Goal: Information Seeking & Learning: Learn about a topic

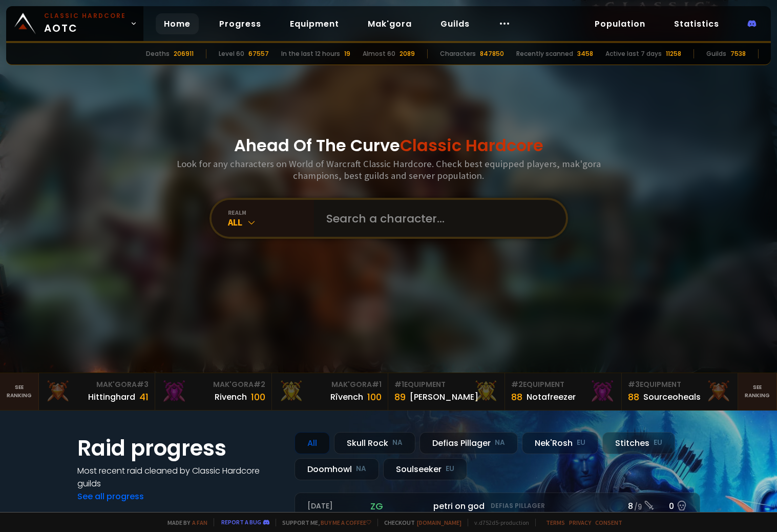
click at [352, 216] on input "text" at bounding box center [437, 218] width 234 height 37
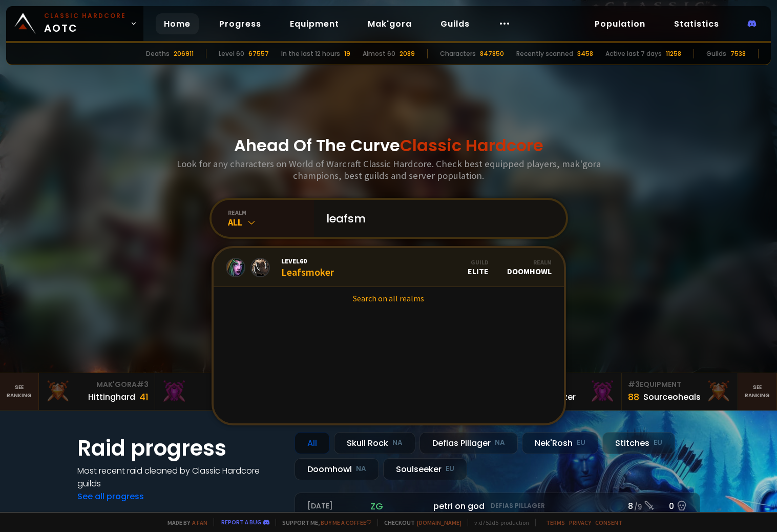
type input "leafsm"
click at [313, 276] on div "Level 60 Leafsmoker" at bounding box center [307, 267] width 53 height 22
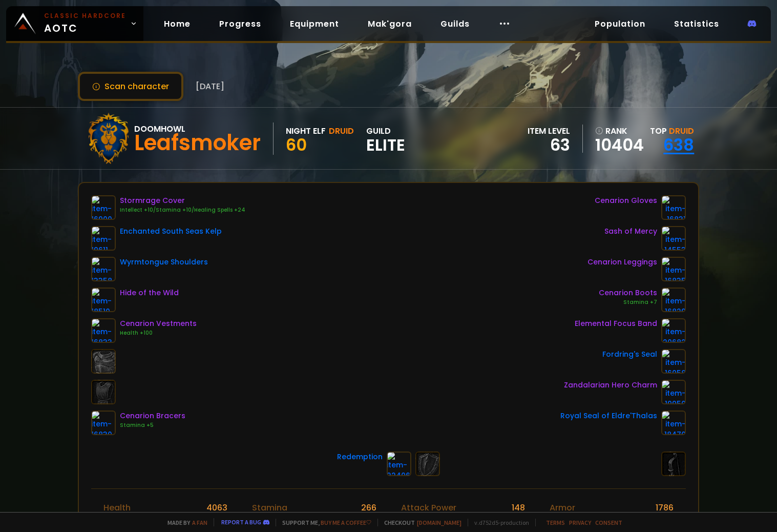
click at [663, 134] on link "638" at bounding box center [678, 144] width 31 height 23
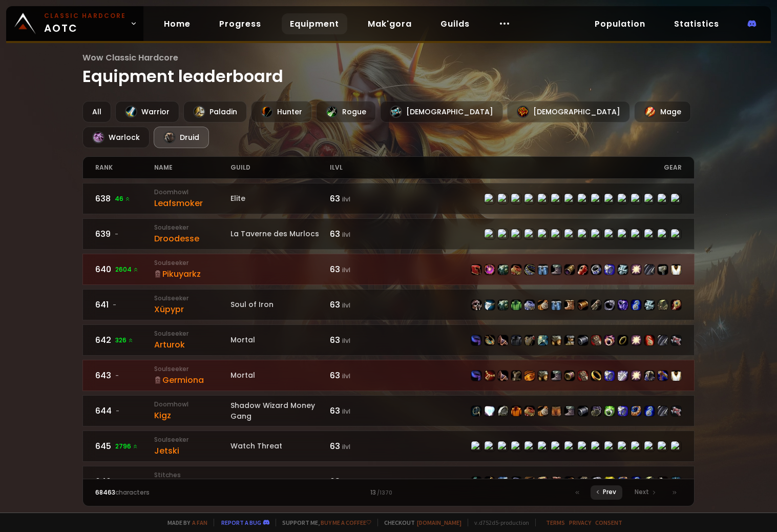
scroll to position [1312, 0]
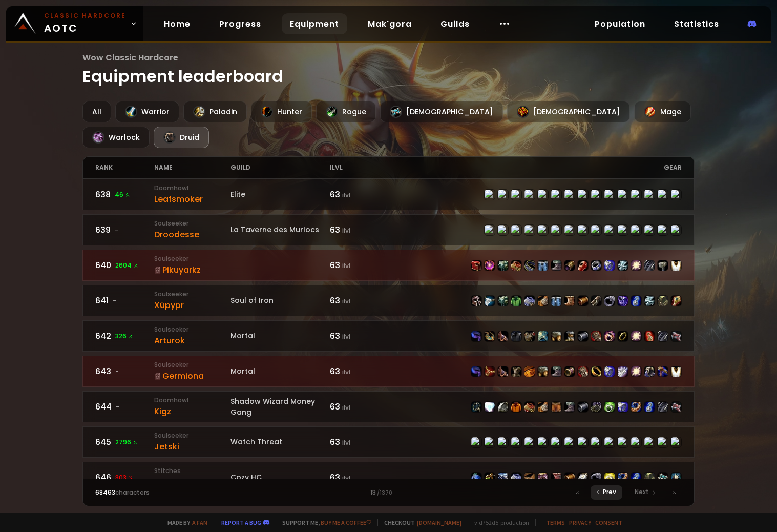
click at [604, 495] on span "Prev" at bounding box center [609, 491] width 13 height 9
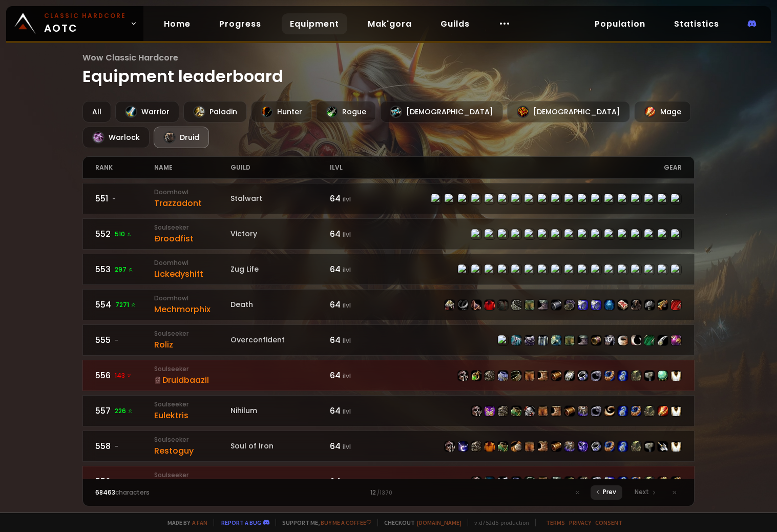
click at [604, 495] on span "Prev" at bounding box center [609, 491] width 13 height 9
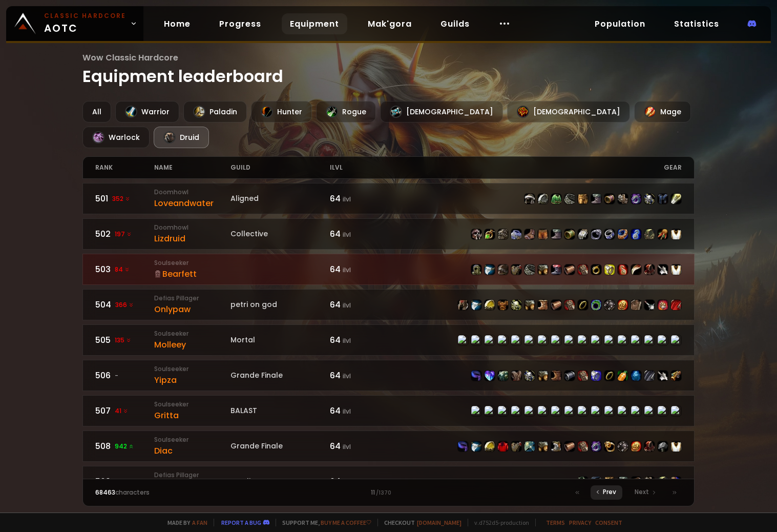
click at [604, 494] on span "Prev" at bounding box center [609, 491] width 13 height 9
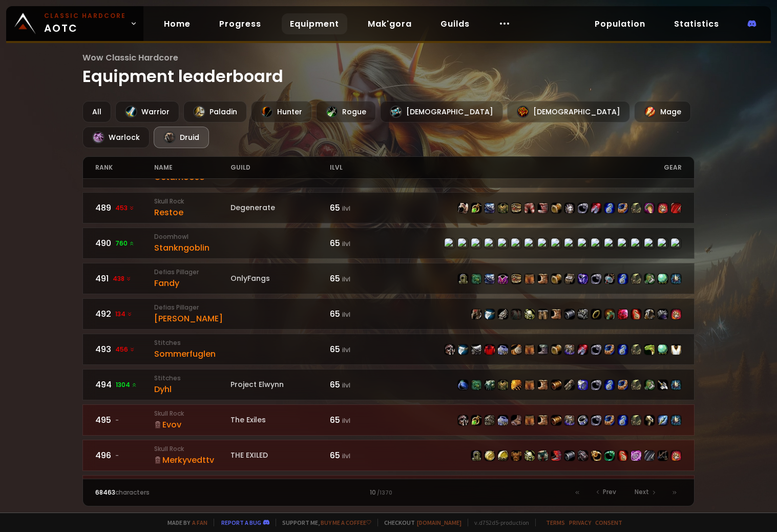
scroll to position [1343, 0]
click at [602, 493] on div "Prev" at bounding box center [607, 492] width 32 height 14
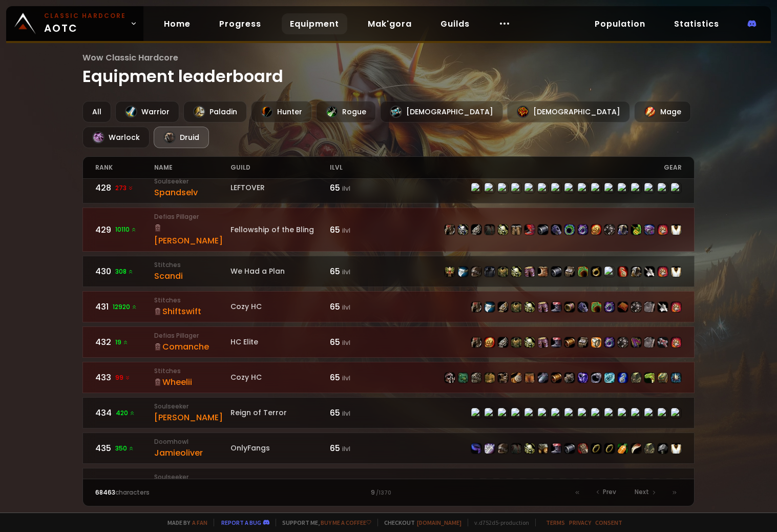
scroll to position [819, 0]
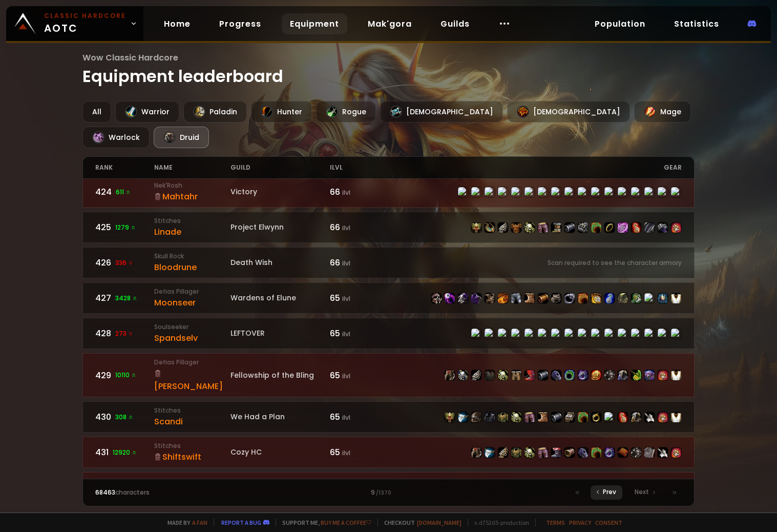
click at [603, 495] on div "Prev" at bounding box center [607, 492] width 32 height 14
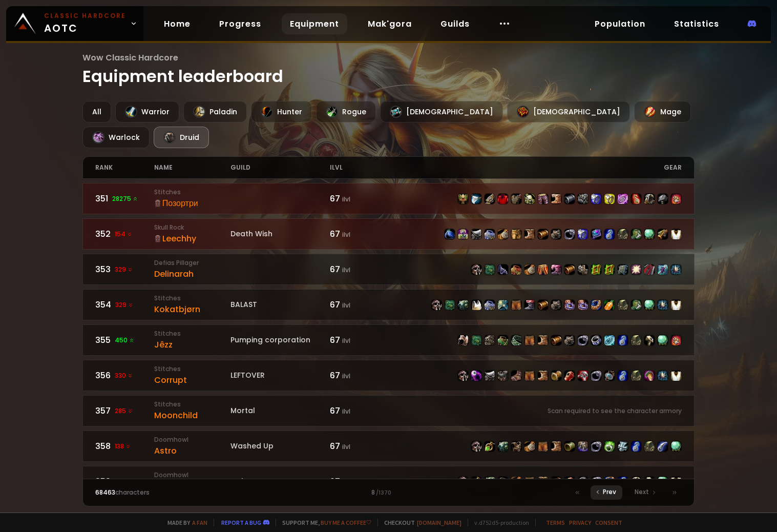
click at [602, 494] on div "Prev" at bounding box center [607, 492] width 32 height 14
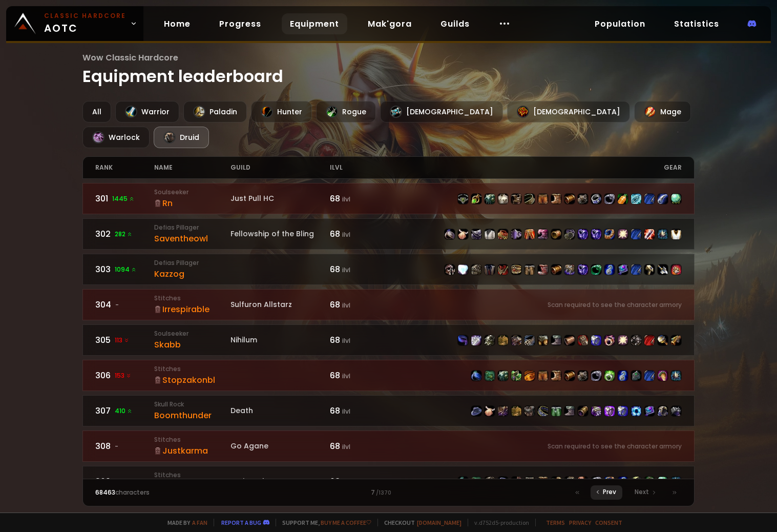
click at [602, 494] on div "Prev" at bounding box center [607, 492] width 32 height 14
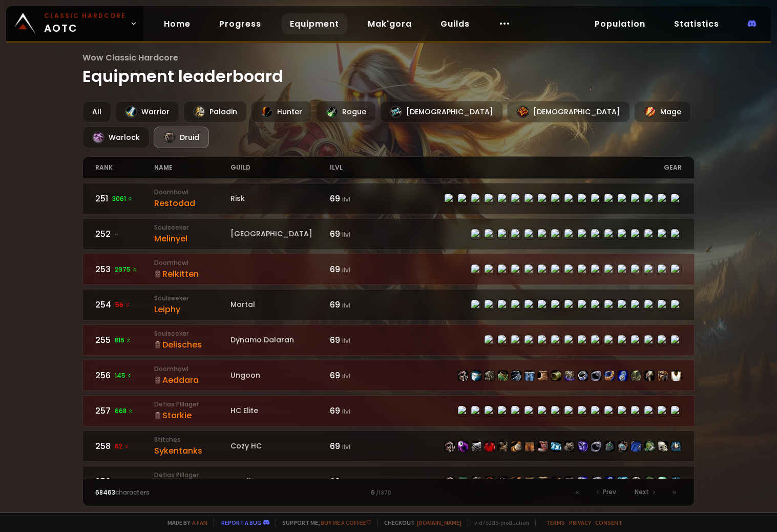
drag, startPoint x: 455, startPoint y: 420, endPoint x: 447, endPoint y: 400, distance: 22.1
click at [445, 401] on div "251 3061 Doomhowl Restodad Risk 69 ilvl 252 - Soulseeker Melinyel Norge 69 ilvl…" at bounding box center [388, 329] width 612 height 300
click at [611, 491] on span "Prev" at bounding box center [609, 491] width 13 height 9
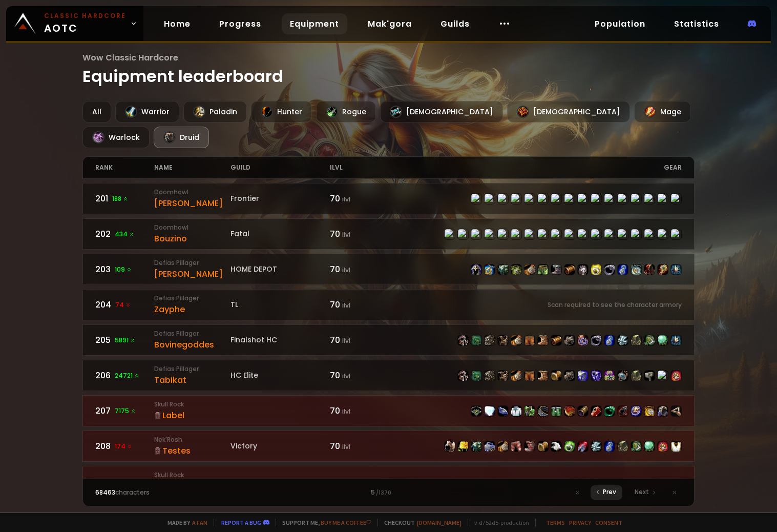
click at [613, 494] on span "Prev" at bounding box center [609, 491] width 13 height 9
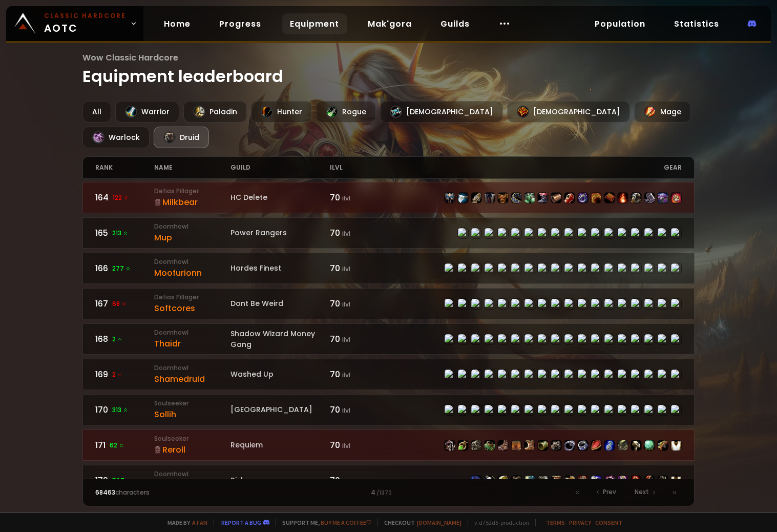
scroll to position [461, 0]
click at [606, 489] on span "Prev" at bounding box center [609, 491] width 13 height 9
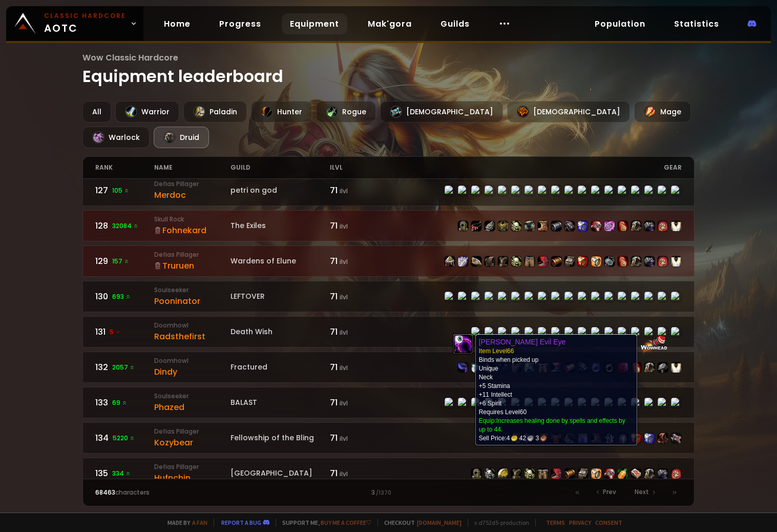
scroll to position [934, 0]
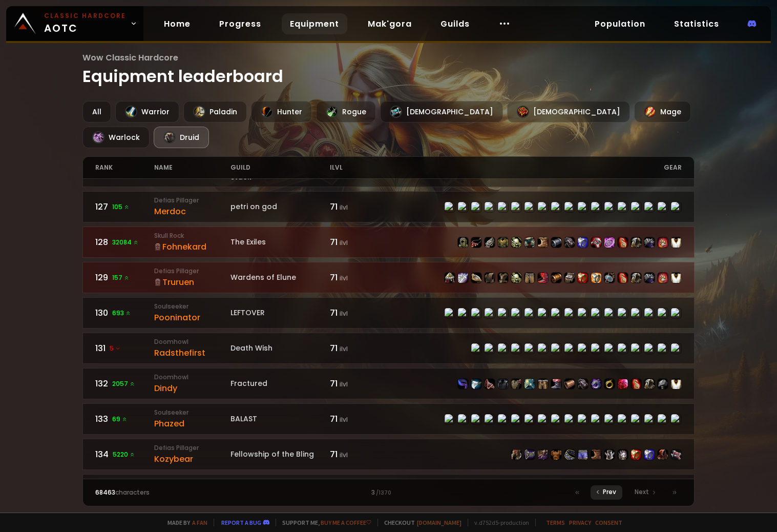
click at [606, 490] on span "Prev" at bounding box center [609, 491] width 13 height 9
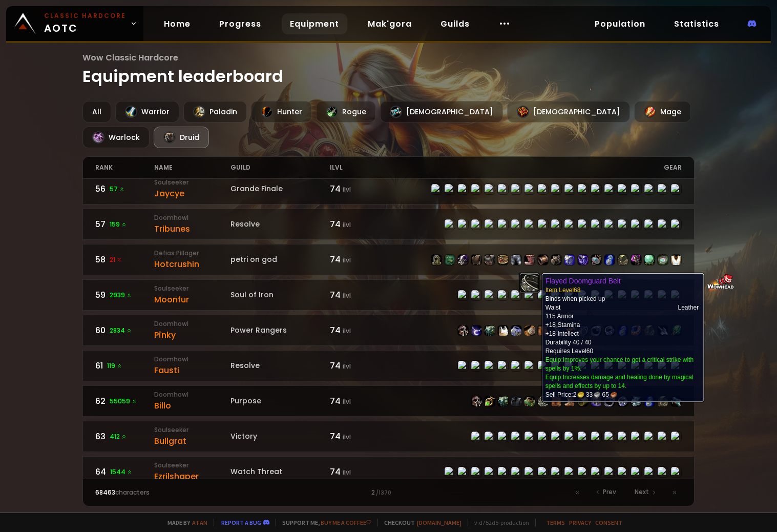
scroll to position [205, 0]
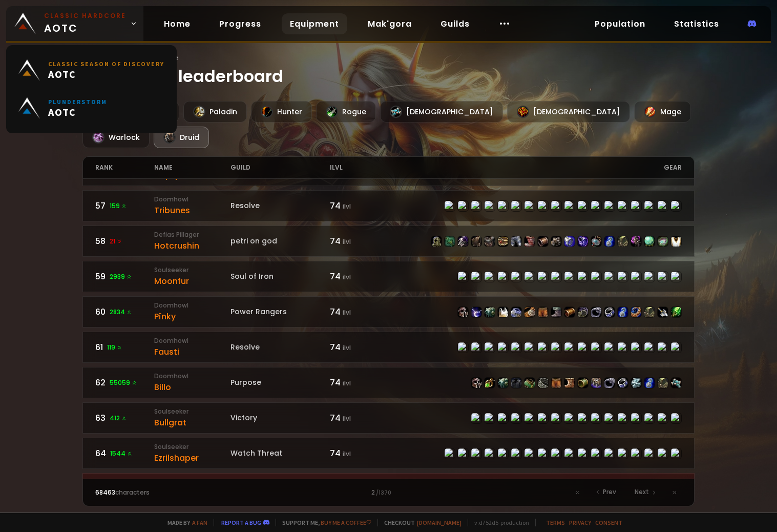
click at [76, 34] on span "Classic Hardcore AOTC" at bounding box center [85, 23] width 82 height 25
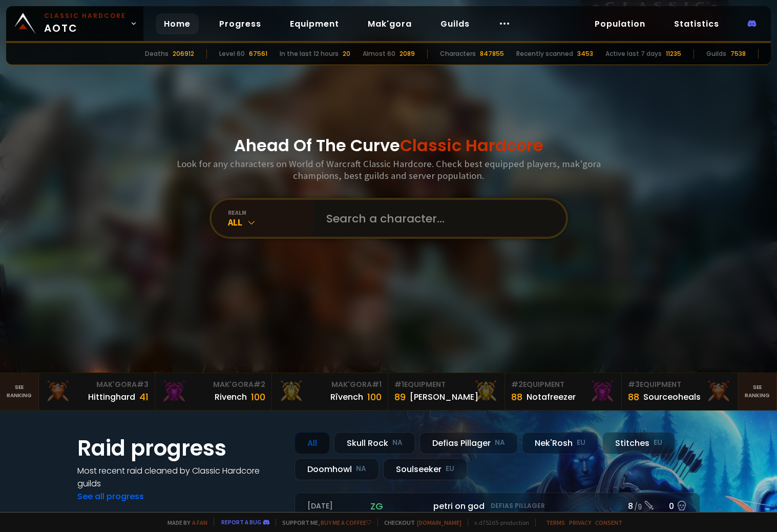
click at [345, 212] on input "text" at bounding box center [437, 218] width 234 height 37
type input "gabii"
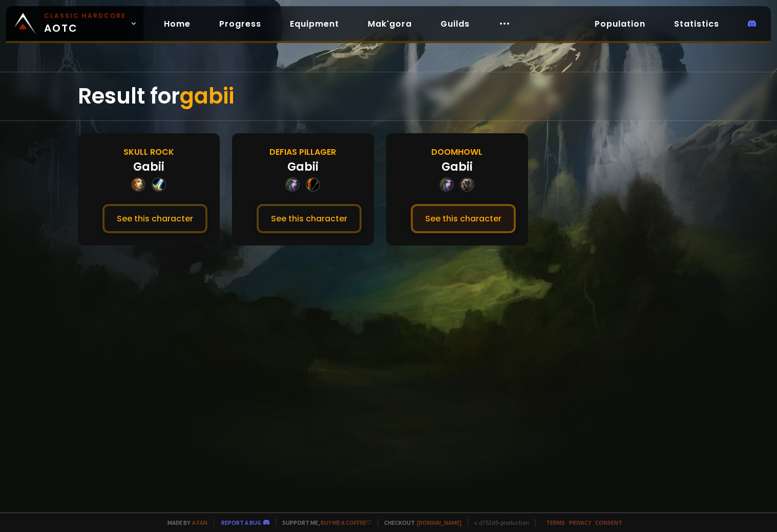
click at [459, 217] on button "See this character" at bounding box center [463, 218] width 105 height 29
